Goal: Book appointment/travel/reservation

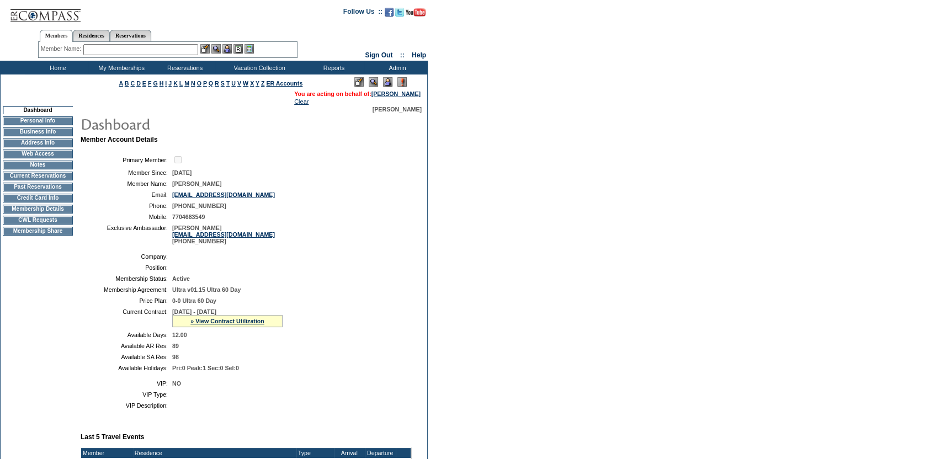
click at [106, 47] on input "text" at bounding box center [140, 49] width 115 height 11
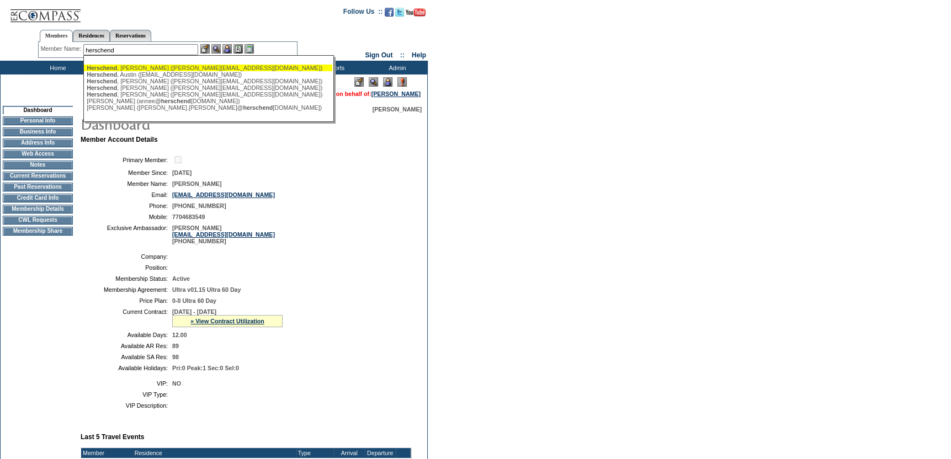
drag, startPoint x: 135, startPoint y: 68, endPoint x: 211, endPoint y: 72, distance: 76.2
click at [136, 69] on div "[PERSON_NAME] ([PERSON_NAME][EMAIL_ADDRESS][DOMAIN_NAME])" at bounding box center [208, 68] width 243 height 7
type input "[PERSON_NAME] ([PERSON_NAME][EMAIL_ADDRESS][DOMAIN_NAME])"
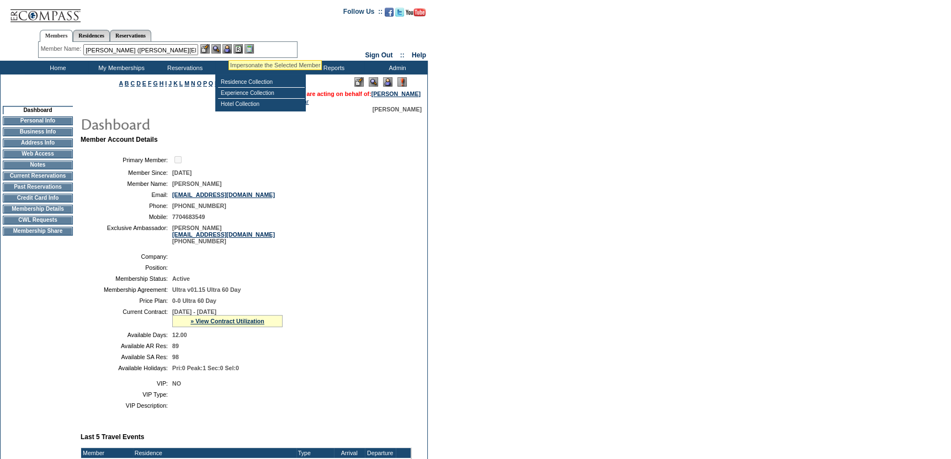
click at [228, 46] on img at bounding box center [226, 48] width 9 height 9
click at [214, 47] on img at bounding box center [215, 48] width 9 height 9
